Goal: Information Seeking & Learning: Learn about a topic

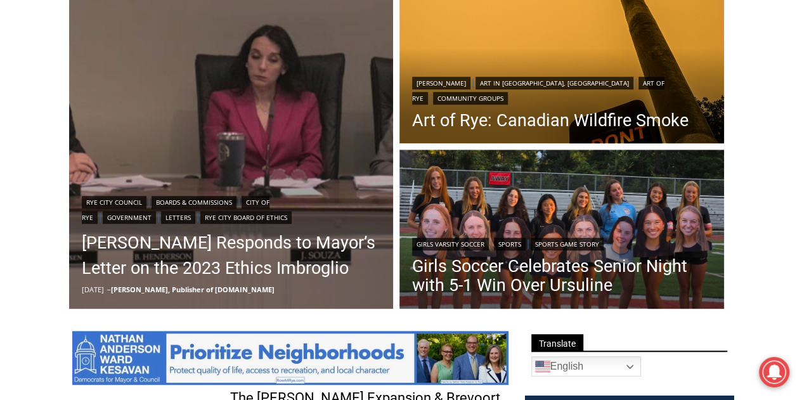
scroll to position [396, 0]
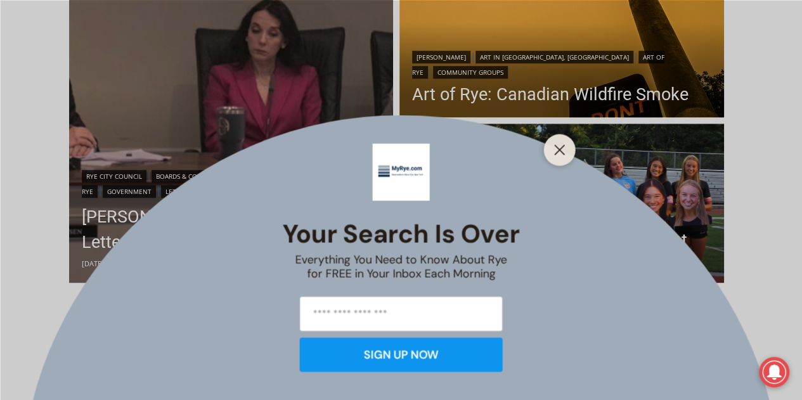
drag, startPoint x: 0, startPoint y: 0, endPoint x: 808, endPoint y: 67, distance: 810.9
click at [562, 145] on icon "Close" at bounding box center [559, 149] width 11 height 11
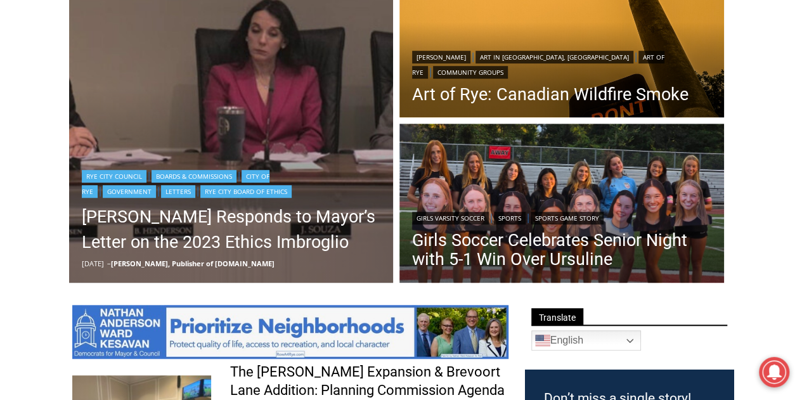
click at [211, 157] on header "Rye City Council | Boards & Commissions | City of Rye | Government | Letters | …" at bounding box center [231, 219] width 325 height 130
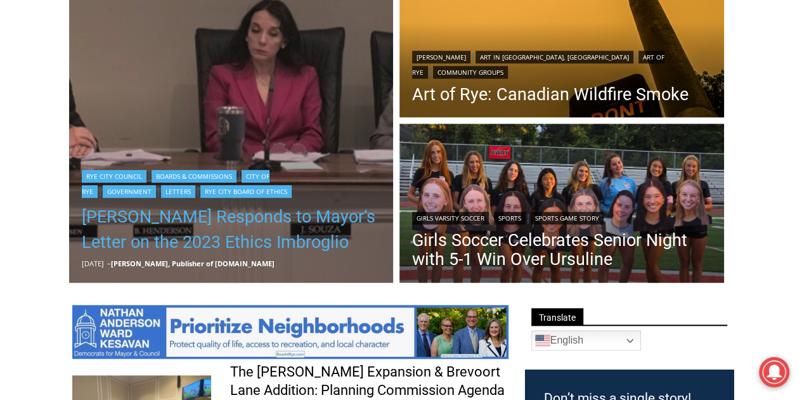
click at [217, 235] on link "[PERSON_NAME] Responds to Mayor’s Letter on the 2023 Ethics Imbroglio" at bounding box center [231, 229] width 299 height 51
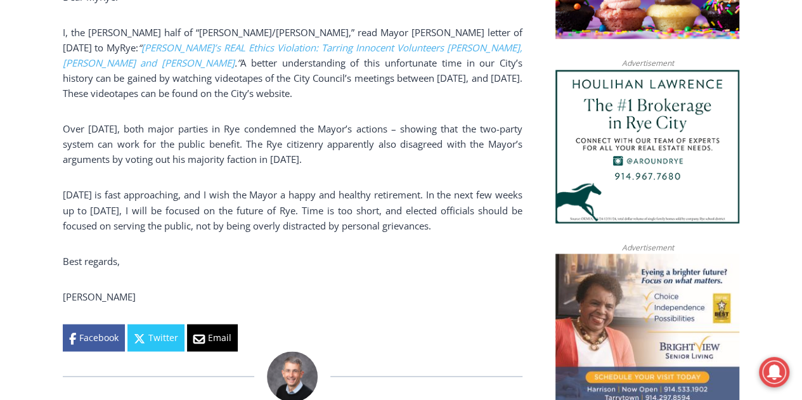
scroll to position [1007, 0]
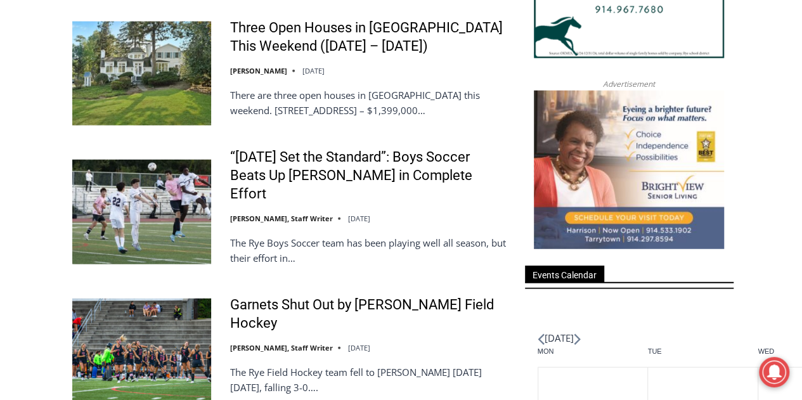
scroll to position [1509, 0]
